Goal: Information Seeking & Learning: Learn about a topic

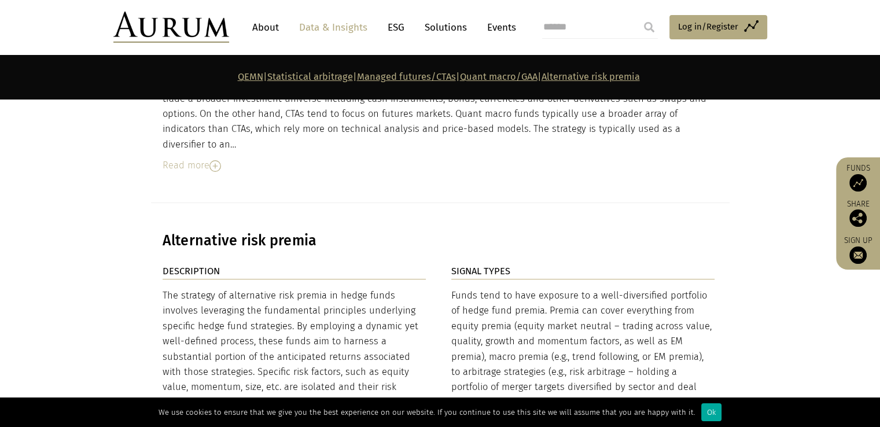
scroll to position [4572, 0]
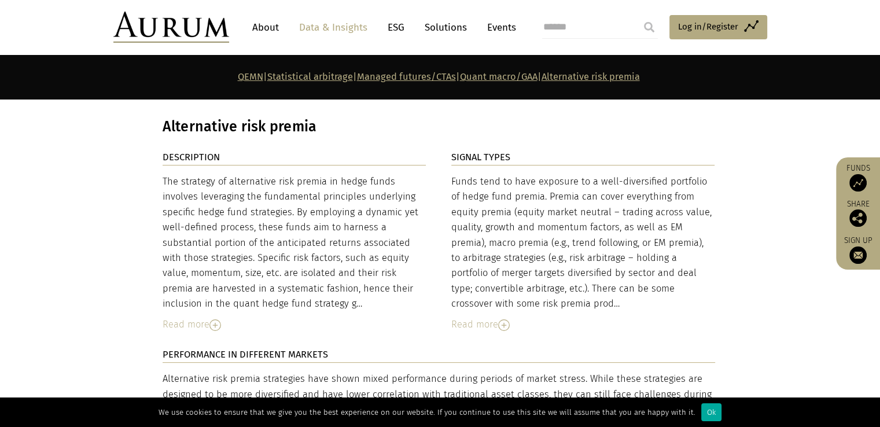
click at [529, 75] on link "Quant macro/GAA" at bounding box center [499, 76] width 78 height 11
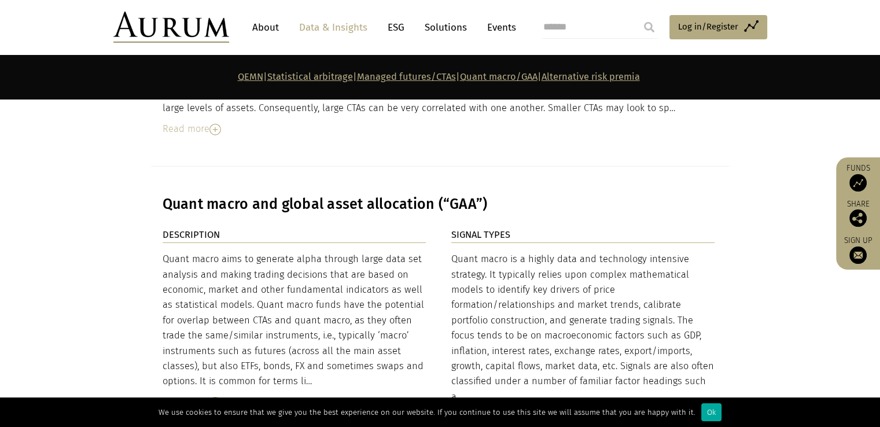
scroll to position [3850, 0]
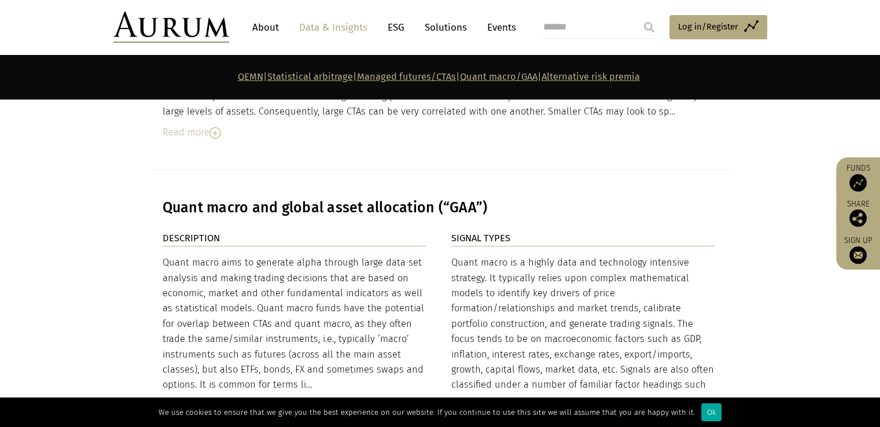
click at [266, 199] on h3 "Quant macro and global asset allocation (“GAA”)" at bounding box center [439, 207] width 552 height 17
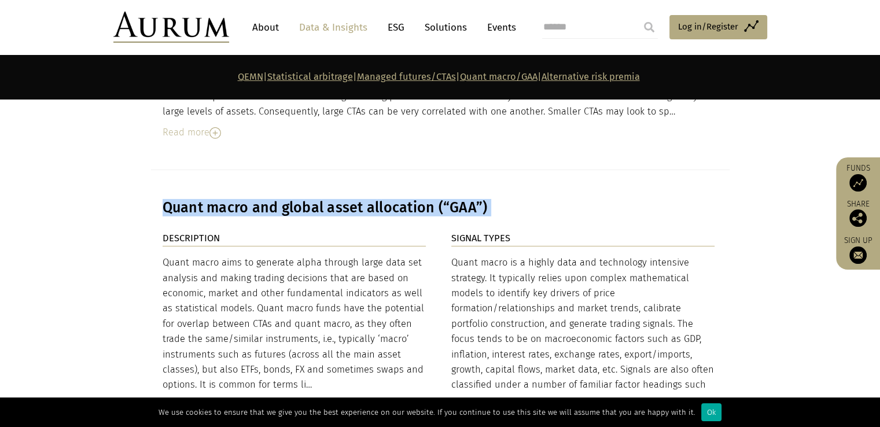
click at [266, 199] on h3 "Quant macro and global asset allocation (“GAA”)" at bounding box center [439, 207] width 552 height 17
copy main "Quant macro and global asset allocation (“GAA”)"
click at [511, 77] on link "Quant macro/GAA" at bounding box center [499, 76] width 78 height 11
click at [514, 73] on link "Quant macro/GAA" at bounding box center [499, 76] width 78 height 11
click at [445, 72] on link "Managed futures/CTAs" at bounding box center [406, 76] width 99 height 11
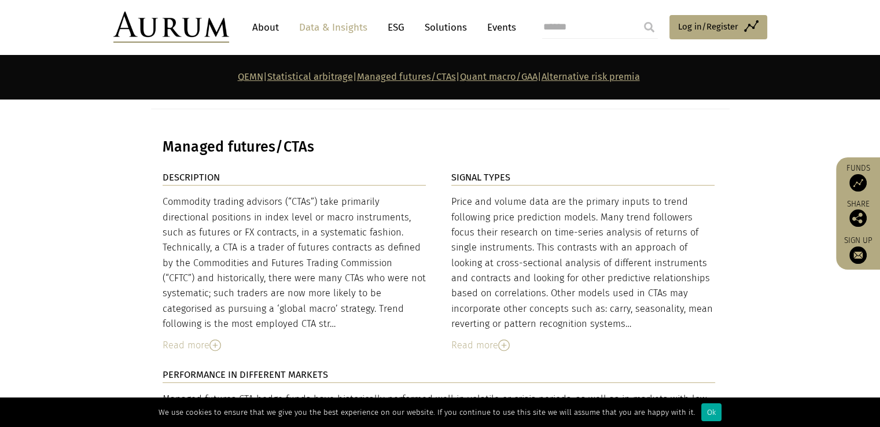
click at [491, 79] on link "Quant macro/GAA" at bounding box center [499, 76] width 78 height 11
